Goal: Information Seeking & Learning: Learn about a topic

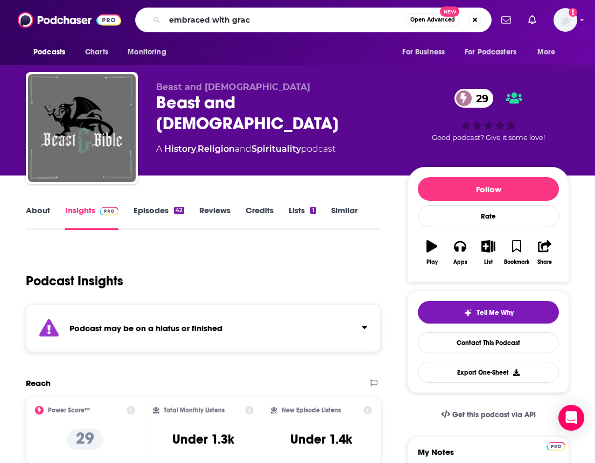
type input "embraced with [PERSON_NAME]"
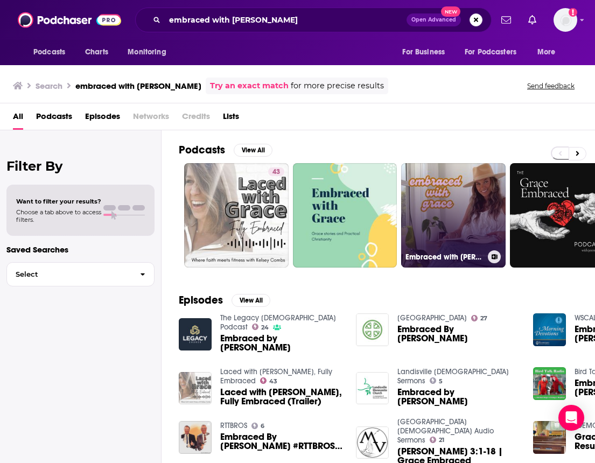
click at [441, 224] on link "Embraced with [PERSON_NAME]" at bounding box center [453, 215] width 104 height 104
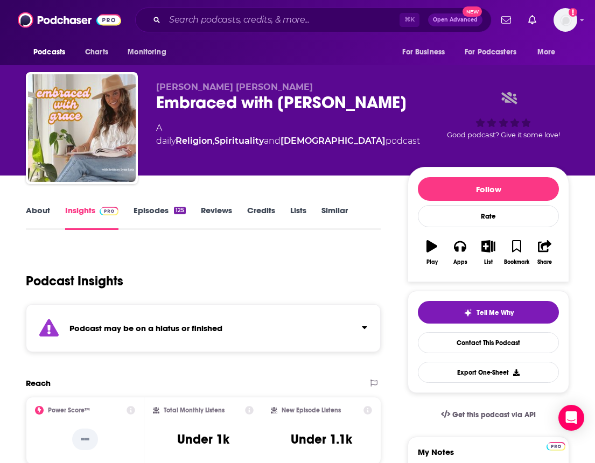
click at [147, 212] on link "Episodes 125" at bounding box center [159, 217] width 52 height 25
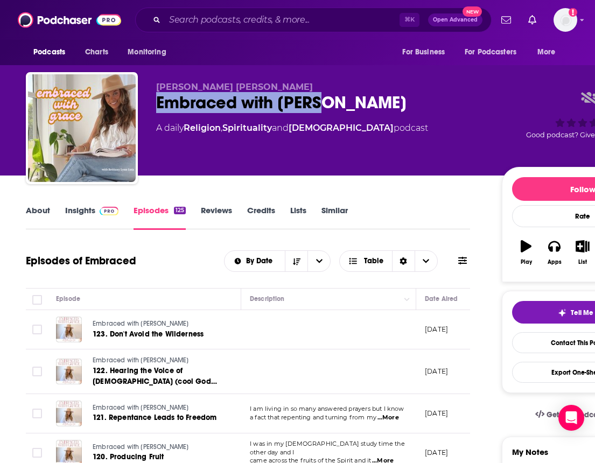
drag, startPoint x: 338, startPoint y: 104, endPoint x: 157, endPoint y: 107, distance: 181.4
click at [157, 107] on div "Embraced with [PERSON_NAME]" at bounding box center [320, 102] width 328 height 21
copy h2 "Embraced with [PERSON_NAME]"
click at [81, 211] on link "Insights" at bounding box center [91, 217] width 53 height 25
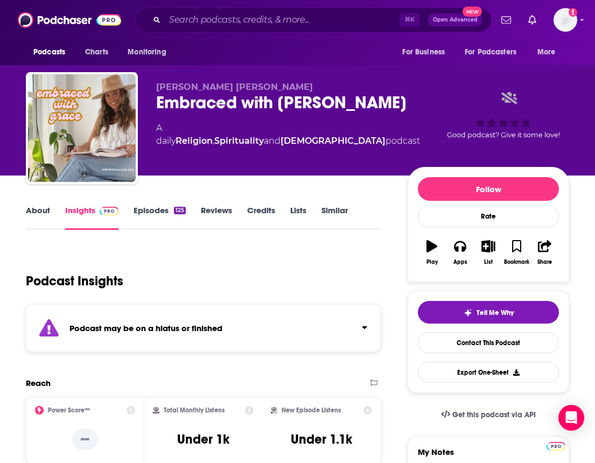
click at [152, 215] on link "Episodes 125" at bounding box center [159, 217] width 52 height 25
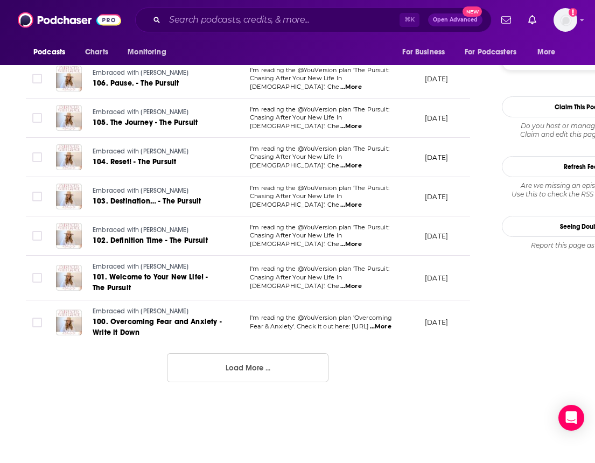
scroll to position [1153, 0]
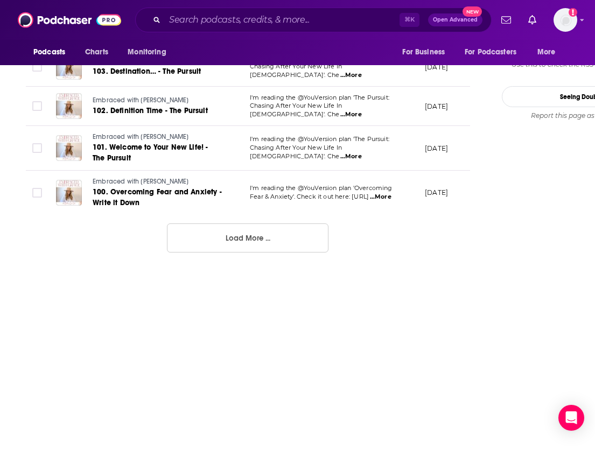
click at [241, 223] on button "Load More ..." at bounding box center [247, 237] width 161 height 29
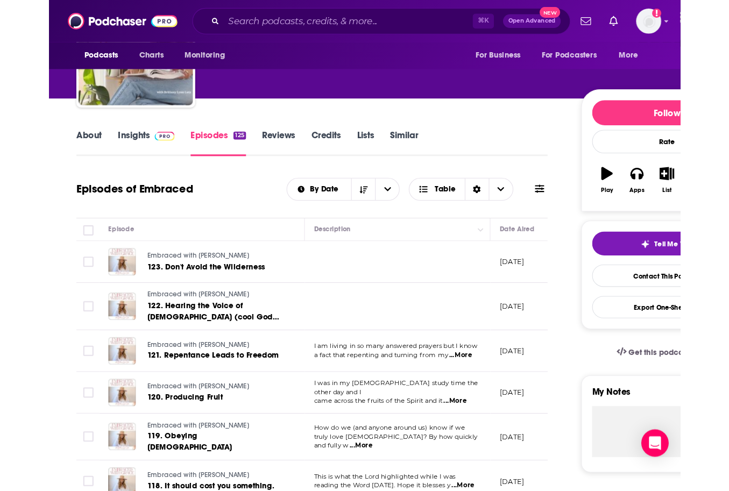
scroll to position [79, 0]
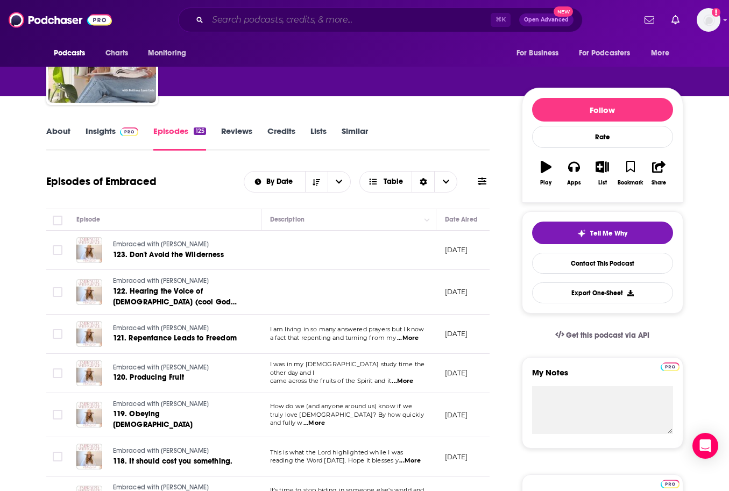
click at [304, 20] on input "Search podcasts, credits, & more..." at bounding box center [349, 19] width 283 height 17
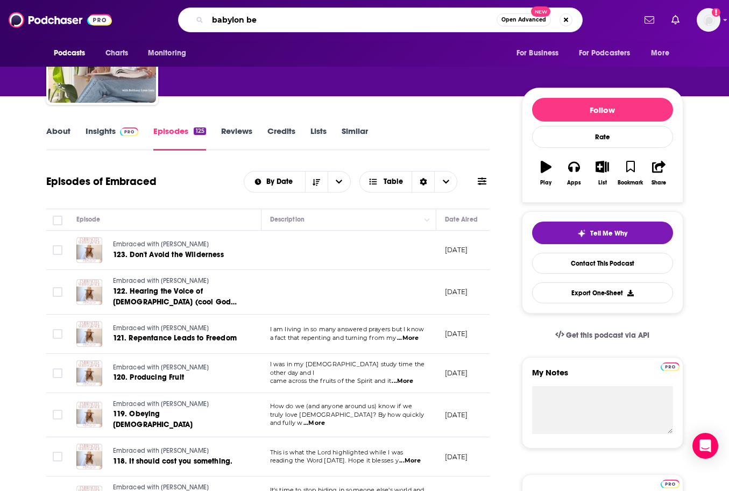
type input "babylon bee"
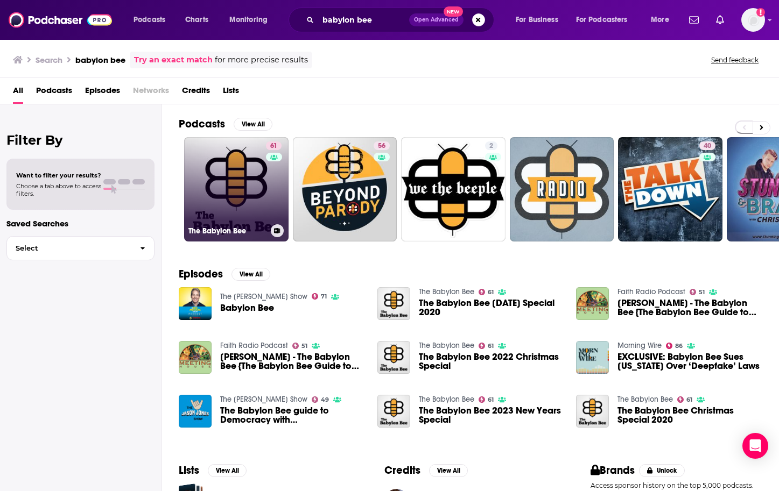
click at [252, 193] on link "61 The Babylon Bee" at bounding box center [236, 189] width 104 height 104
